Goal: Find specific fact: Find specific fact

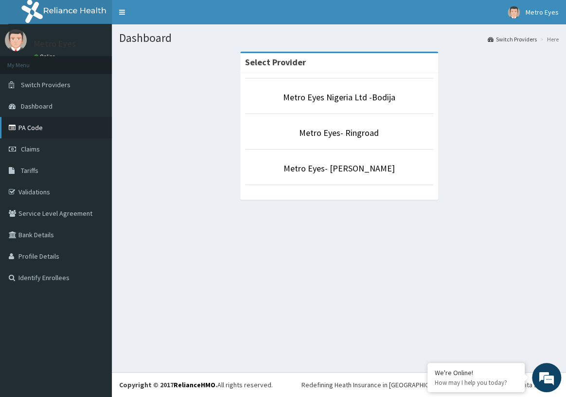
click at [44, 130] on link "PA Code" at bounding box center [56, 127] width 112 height 21
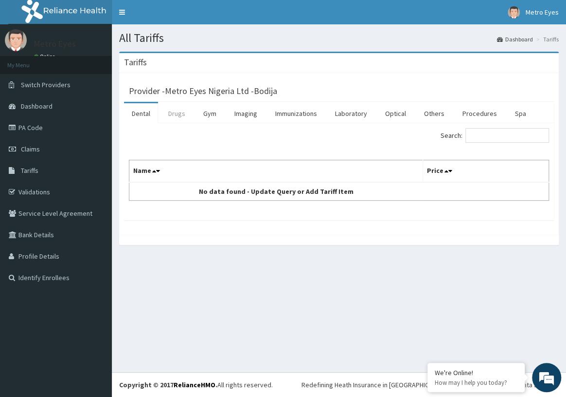
click at [185, 115] on link "Drugs" at bounding box center [177, 113] width 33 height 20
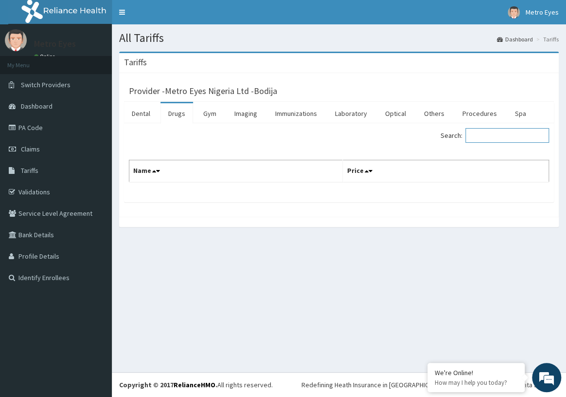
click at [483, 136] on input "Search:" at bounding box center [508, 135] width 84 height 15
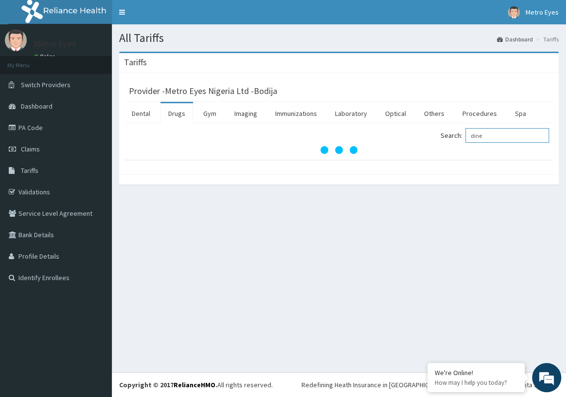
click at [487, 133] on input "dine" at bounding box center [508, 135] width 84 height 15
click at [490, 135] on input "dine" at bounding box center [508, 135] width 84 height 15
type input "d"
click at [29, 126] on link "PA Code" at bounding box center [56, 127] width 112 height 21
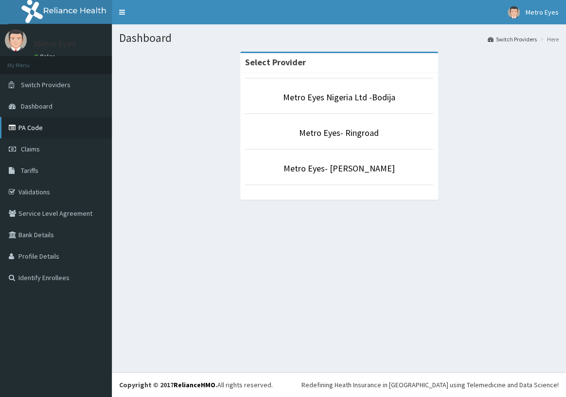
click at [37, 127] on link "PA Code" at bounding box center [56, 127] width 112 height 21
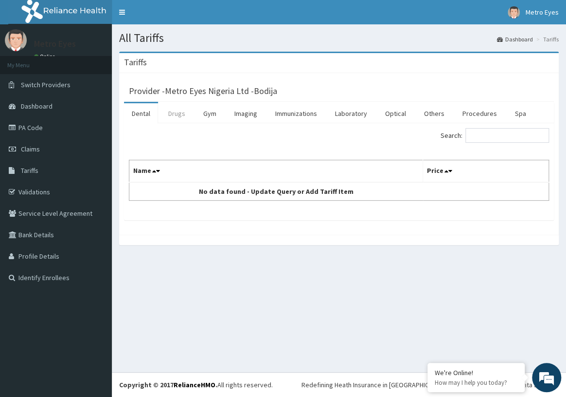
click at [177, 113] on link "Drugs" at bounding box center [177, 113] width 33 height 20
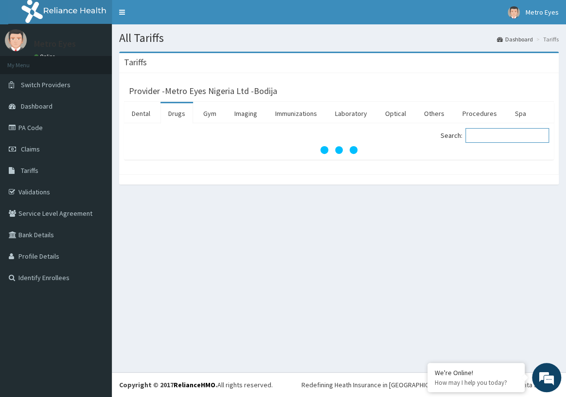
click at [490, 136] on input "Search:" at bounding box center [508, 135] width 84 height 15
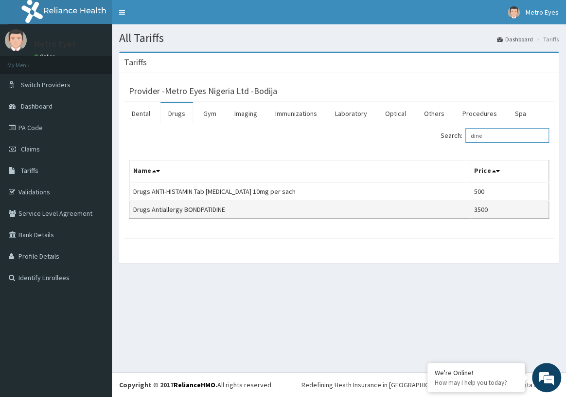
type input "dine"
drag, startPoint x: 490, startPoint y: 208, endPoint x: 469, endPoint y: 214, distance: 22.7
click at [470, 214] on td "3500" at bounding box center [509, 209] width 79 height 18
